Goal: Task Accomplishment & Management: Manage account settings

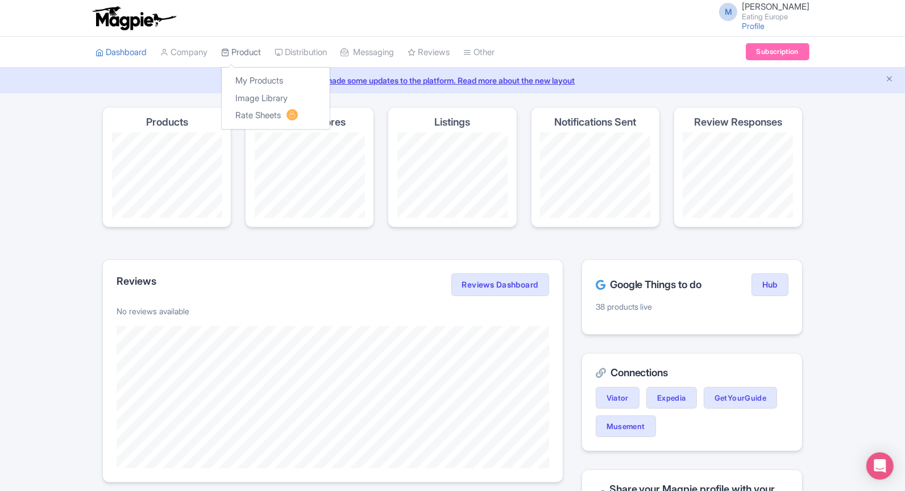
click at [249, 52] on link "Product" at bounding box center [241, 52] width 40 height 31
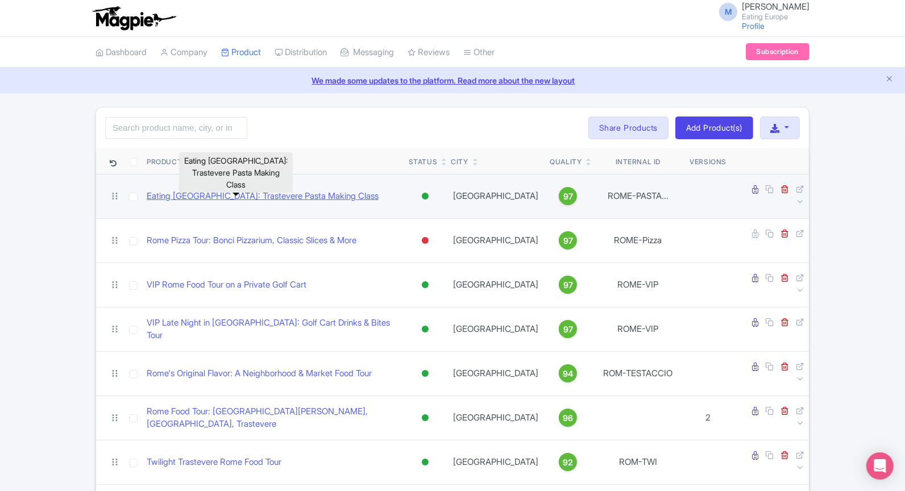
click at [190, 190] on link "Eating [GEOGRAPHIC_DATA]: Trastevere Pasta Making Class" at bounding box center [263, 196] width 232 height 13
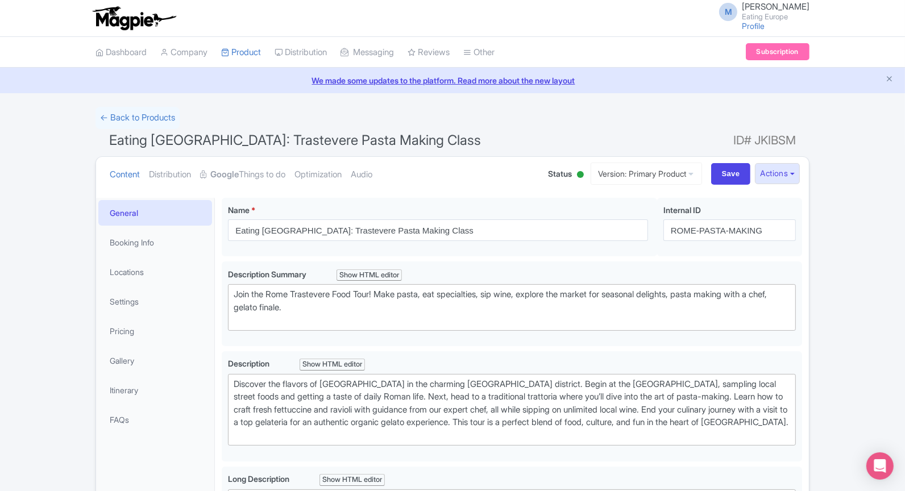
click at [150, 286] on li "Settings" at bounding box center [155, 301] width 118 height 30
click at [151, 291] on link "Settings" at bounding box center [155, 302] width 114 height 26
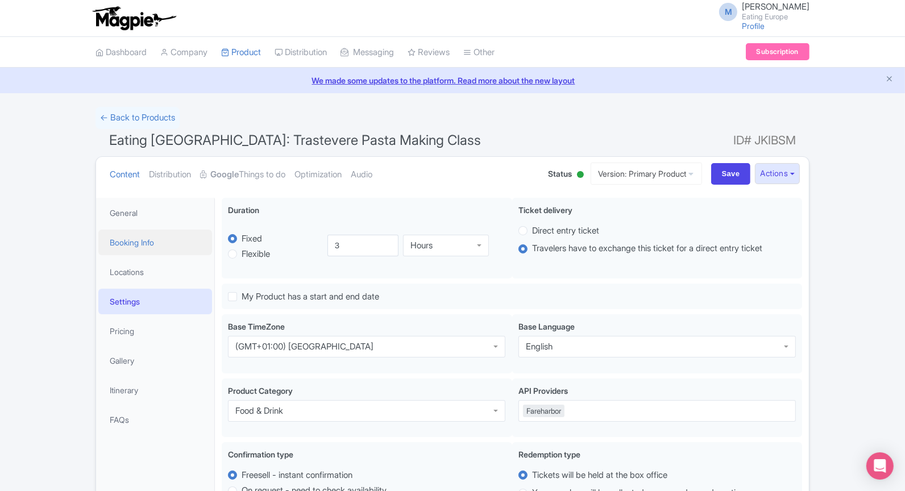
click at [130, 245] on link "Booking Info" at bounding box center [155, 243] width 114 height 26
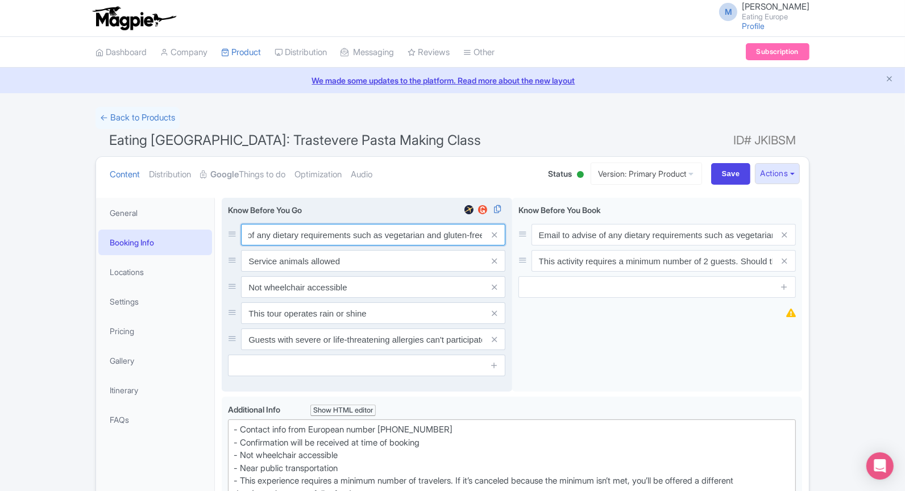
scroll to position [0, 83]
drag, startPoint x: 248, startPoint y: 236, endPoint x: 493, endPoint y: 248, distance: 245.2
click at [493, 248] on div "Email to advise of any dietary requirements such as vegetarian and gluten-free …" at bounding box center [366, 287] width 277 height 126
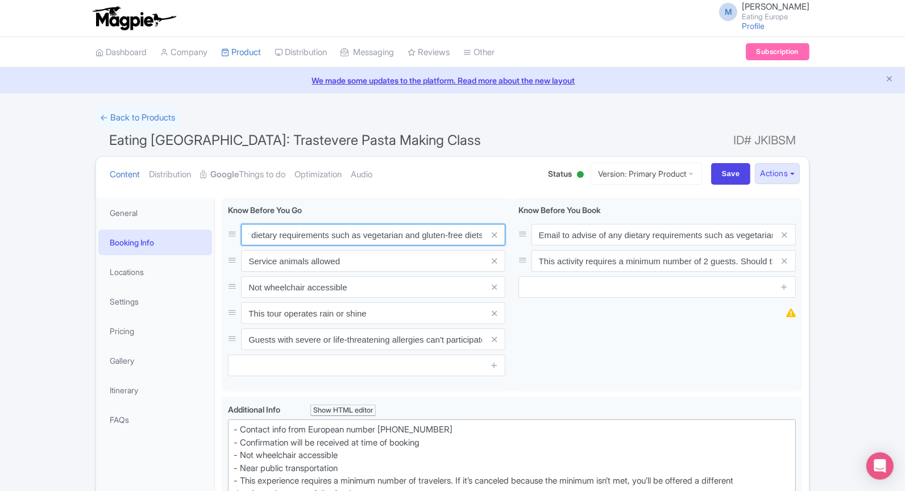
scroll to position [0, 0]
